Goal: Use online tool/utility: Use online tool/utility

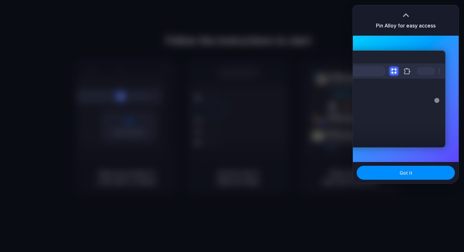
click at [289, 35] on div at bounding box center [232, 126] width 464 height 252
click at [379, 170] on button "Got it" at bounding box center [405, 173] width 98 height 14
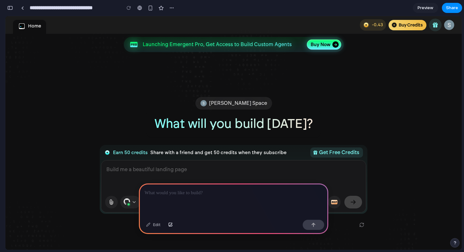
scroll to position [82, 0]
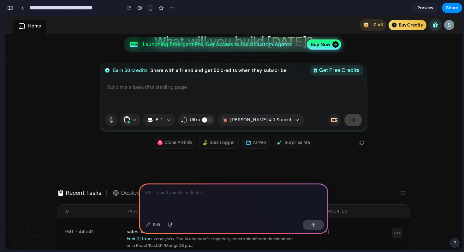
click at [286, 120] on div "E-1 Ultra [PERSON_NAME] 4.0 Sonnet" at bounding box center [233, 120] width 264 height 20
click at [285, 121] on div "E-1 Ultra [PERSON_NAME] 4.0 Sonnet" at bounding box center [233, 120] width 264 height 20
click at [248, 209] on div at bounding box center [233, 200] width 189 height 34
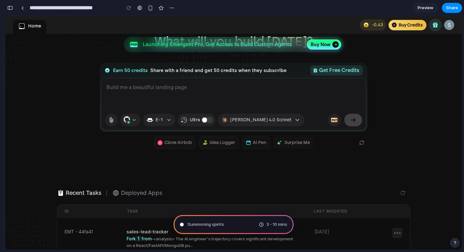
click at [238, 221] on div "Summoning spirits 3 - 10 mins" at bounding box center [234, 224] width 120 height 19
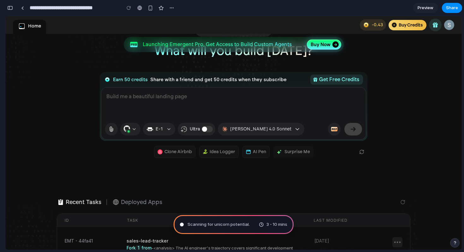
scroll to position [73, 0]
click at [242, 226] on span "Scanning for unicorn potential" at bounding box center [217, 224] width 61 height 6
type input "**********"
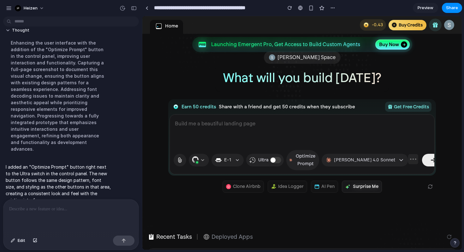
scroll to position [45, 0]
click at [96, 206] on p at bounding box center [71, 209] width 124 height 8
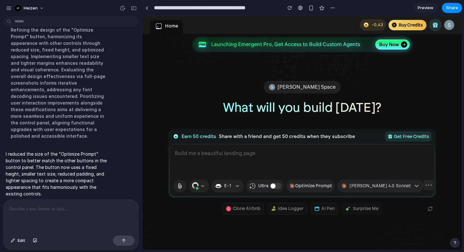
scroll to position [16, 0]
click at [302, 186] on div "Optimize Prompt" at bounding box center [313, 186] width 37 height 8
click at [423, 183] on icon at bounding box center [428, 185] width 10 height 10
click at [109, 217] on div at bounding box center [70, 215] width 135 height 33
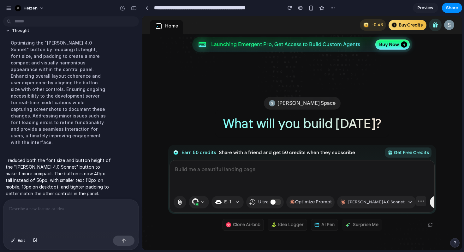
scroll to position [46, 0]
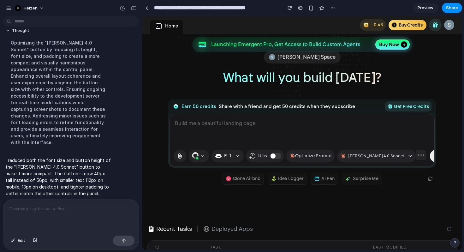
click at [407, 155] on icon "button" at bounding box center [410, 156] width 6 height 6
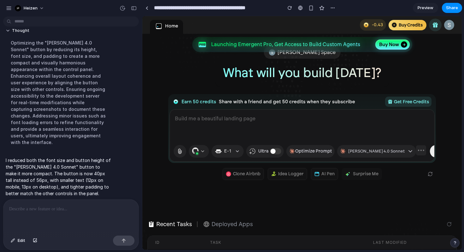
scroll to position [49, 0]
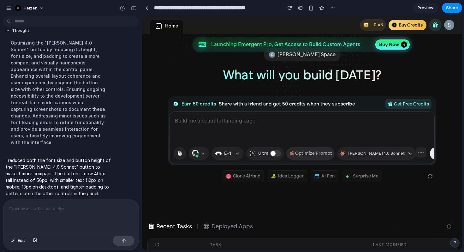
click at [315, 154] on div "Optimize Prompt" at bounding box center [313, 154] width 37 height 8
click at [320, 119] on textarea at bounding box center [302, 128] width 264 height 32
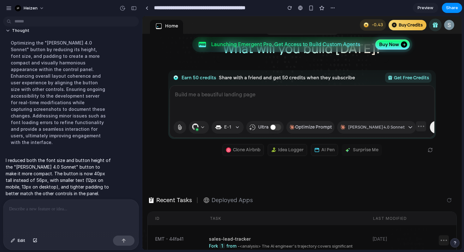
scroll to position [66, 0]
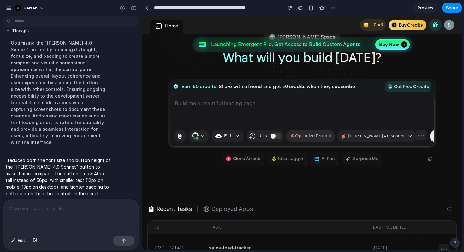
click at [313, 135] on div "Optimize Prompt" at bounding box center [313, 136] width 37 height 8
